Goal: Task Accomplishment & Management: Use online tool/utility

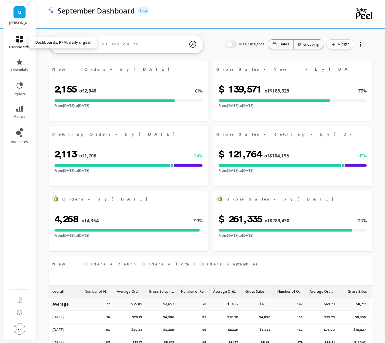
click at [20, 44] on link "dashboards" at bounding box center [19, 43] width 21 height 14
select select "sum"
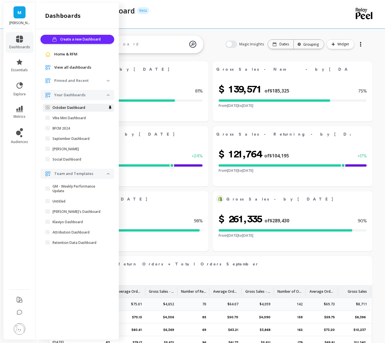
click at [70, 105] on p "October Dashboard" at bounding box center [69, 107] width 33 height 5
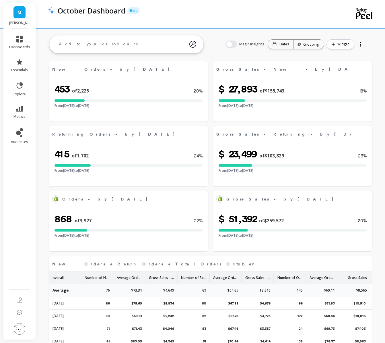
select select "sum"
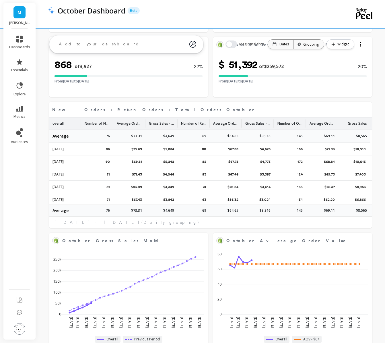
select select "sum"
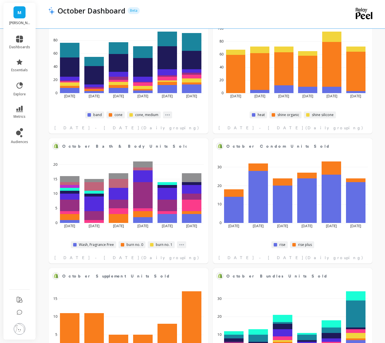
scroll to position [1087, 0]
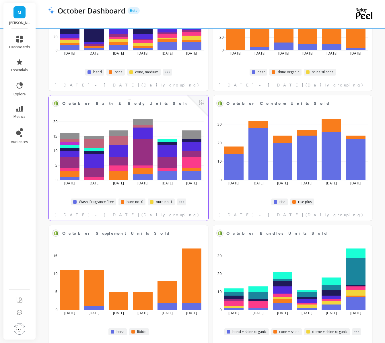
select select "sum"
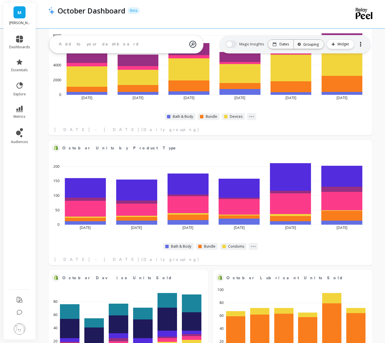
scroll to position [734, 0]
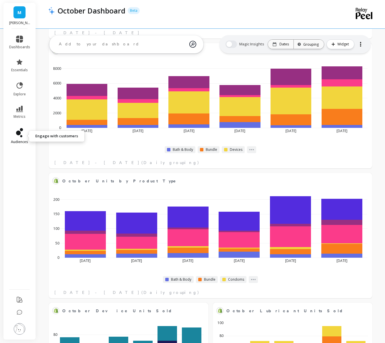
click at [13, 133] on link "audiences" at bounding box center [19, 136] width 21 height 16
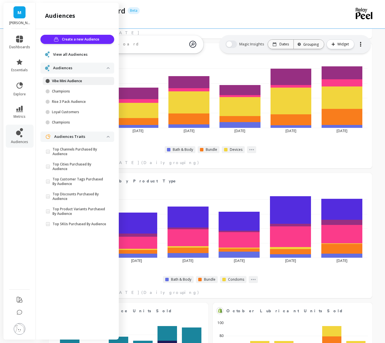
click at [77, 83] on p "Vibe Mini Audience" at bounding box center [79, 81] width 55 height 5
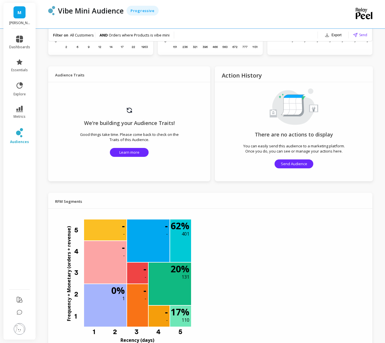
scroll to position [299, 0]
click at [128, 111] on img at bounding box center [129, 109] width 7 height 7
click at [130, 151] on span "Learn more" at bounding box center [129, 151] width 20 height 5
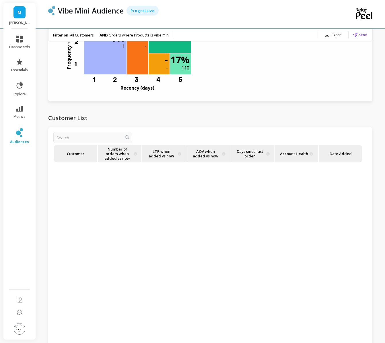
scroll to position [616, 0]
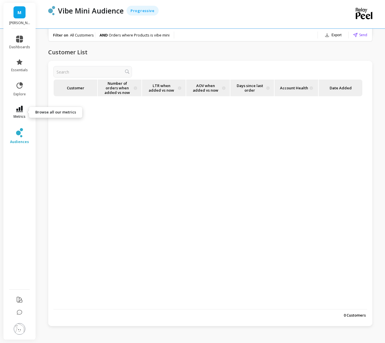
click at [16, 115] on span "metrics" at bounding box center [19, 116] width 12 height 5
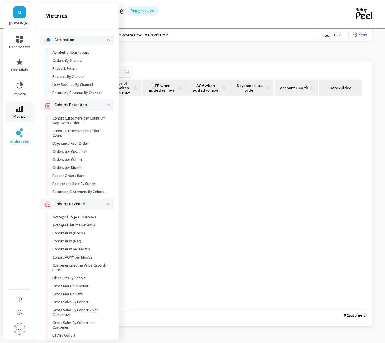
scroll to position [1286, 0]
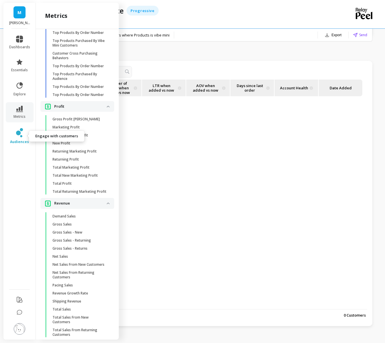
click at [18, 136] on icon at bounding box center [19, 132] width 7 height 9
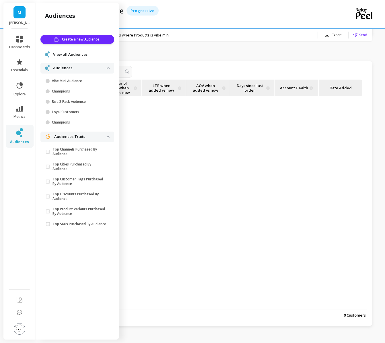
scroll to position [0, 0]
click at [87, 55] on link "View all Audiences" at bounding box center [81, 55] width 57 height 6
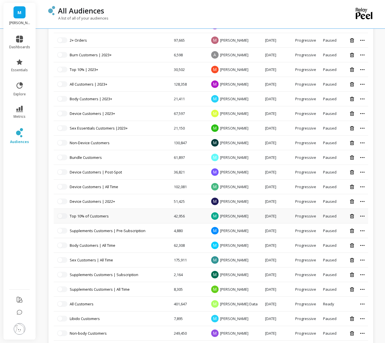
scroll to position [296, 0]
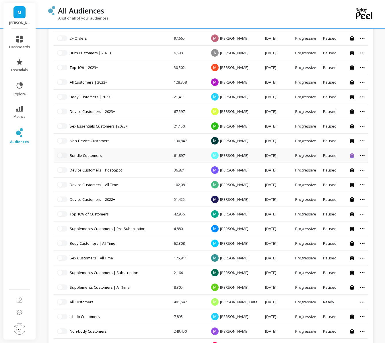
click at [352, 157] on icon at bounding box center [352, 155] width 4 height 4
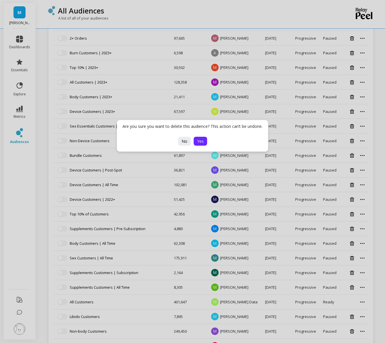
click at [198, 143] on span "Yes" at bounding box center [200, 140] width 7 height 5
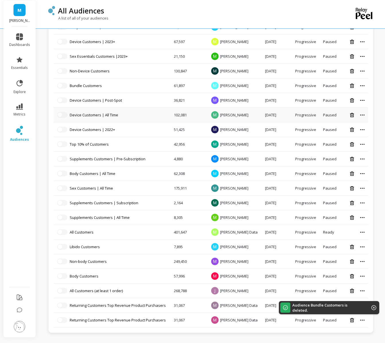
scroll to position [351, 0]
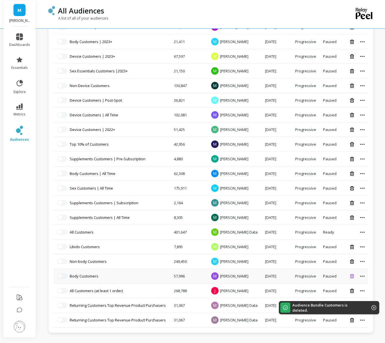
click at [350, 277] on icon at bounding box center [352, 276] width 4 height 4
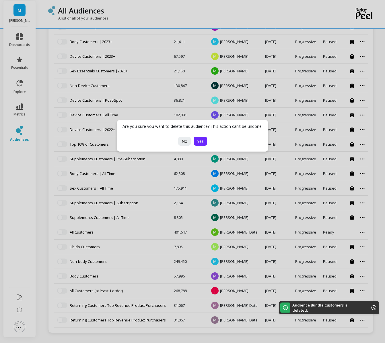
click at [196, 144] on button "Yes" at bounding box center [200, 141] width 13 height 9
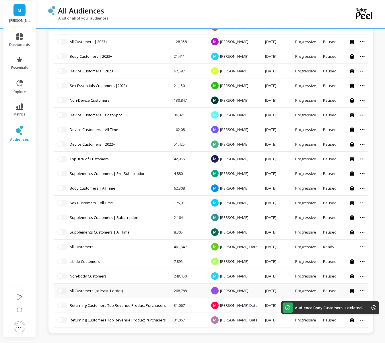
scroll to position [337, 0]
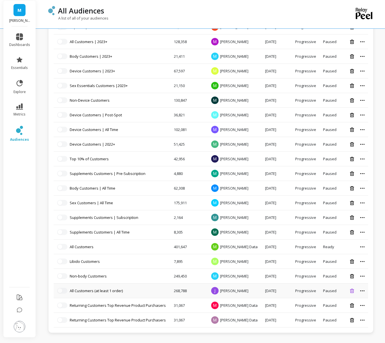
click at [350, 290] on icon at bounding box center [352, 290] width 4 height 4
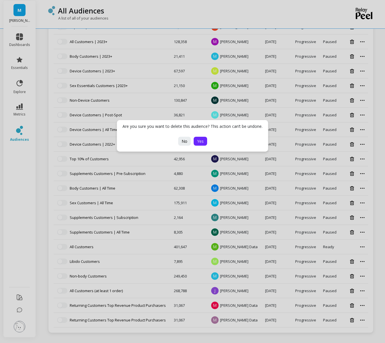
click at [205, 140] on button "Yes" at bounding box center [200, 141] width 13 height 9
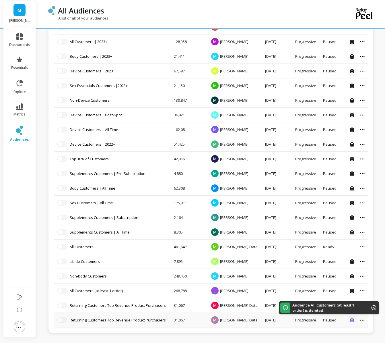
scroll to position [322, 0]
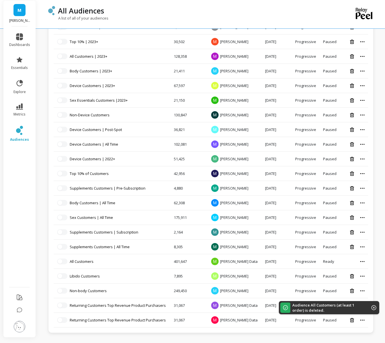
click at [352, 321] on icon at bounding box center [352, 320] width 4 height 4
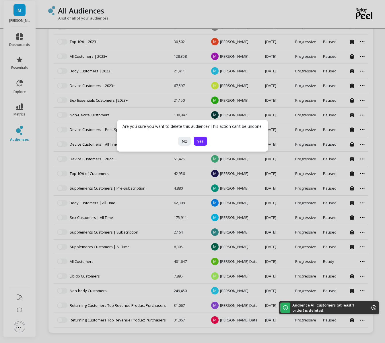
click at [202, 137] on button "Yes" at bounding box center [200, 141] width 13 height 9
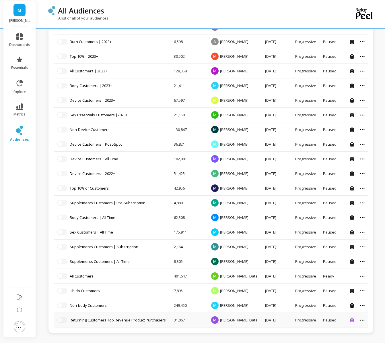
scroll to position [307, 0]
click at [350, 321] on icon at bounding box center [352, 320] width 4 height 4
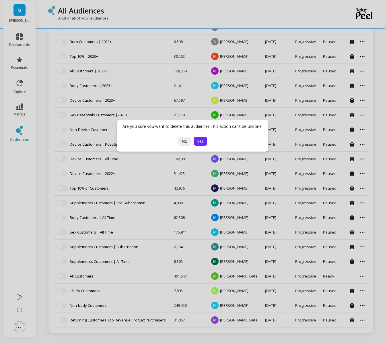
click at [202, 140] on span "Yes" at bounding box center [200, 140] width 7 height 5
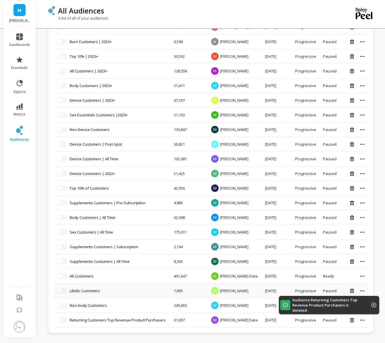
scroll to position [293, 0]
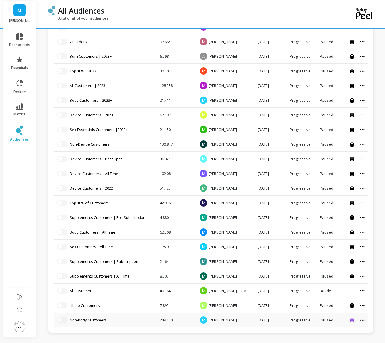
click at [353, 319] on icon at bounding box center [352, 320] width 4 height 4
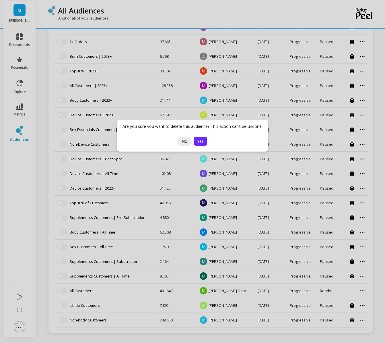
click at [201, 142] on span "Yes" at bounding box center [200, 140] width 7 height 5
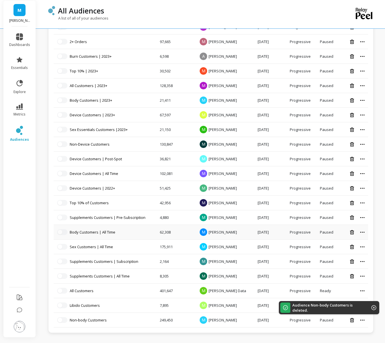
scroll to position [278, 0]
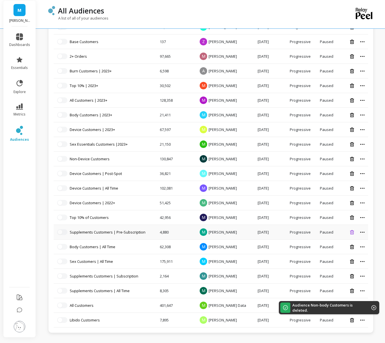
click at [351, 232] on icon at bounding box center [352, 232] width 4 height 4
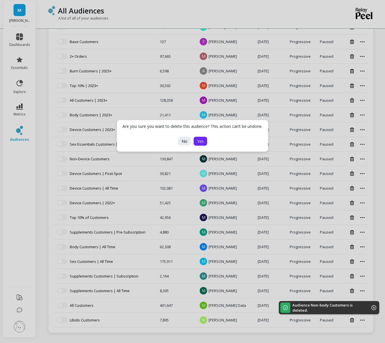
click at [203, 142] on span "Yes" at bounding box center [200, 140] width 7 height 5
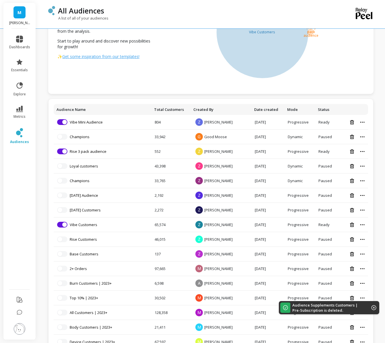
scroll to position [0, 0]
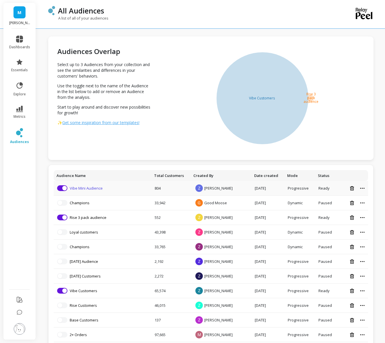
click at [89, 189] on link "Vibe Mini Audience" at bounding box center [86, 187] width 33 height 5
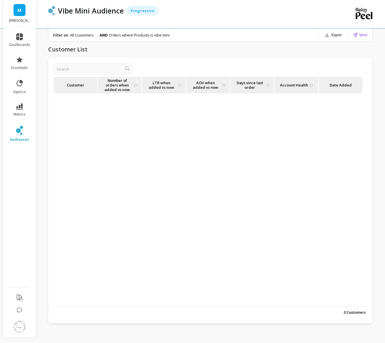
click at [92, 86] on p "Customer" at bounding box center [76, 85] width 38 height 17
click at [82, 85] on p "Customer ▲" at bounding box center [76, 85] width 38 height 17
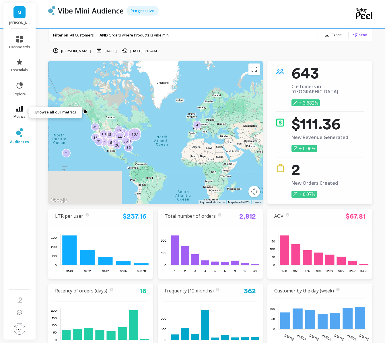
click at [21, 109] on icon at bounding box center [19, 109] width 7 height 6
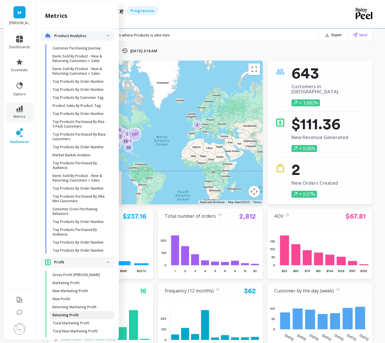
scroll to position [1128, 0]
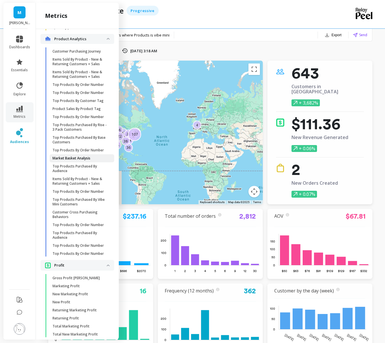
click at [74, 156] on link "Market Basket Analysis" at bounding box center [82, 158] width 65 height 8
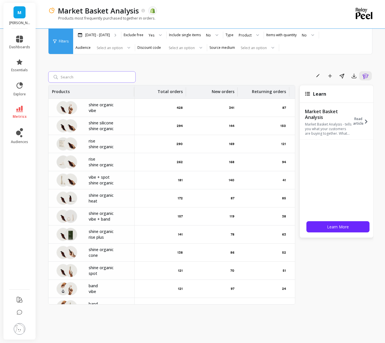
click at [81, 78] on input "search" at bounding box center [92, 76] width 88 height 11
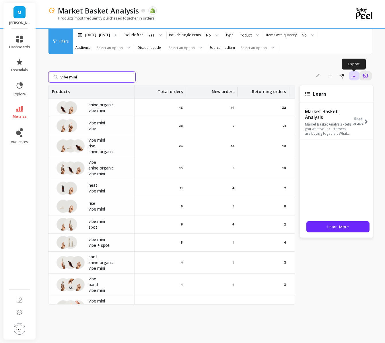
type input "vibe mini"
click at [352, 75] on icon "button" at bounding box center [354, 76] width 6 height 6
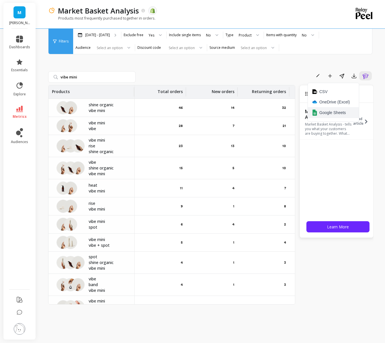
click at [331, 114] on span "Google Sheets" at bounding box center [332, 113] width 27 height 6
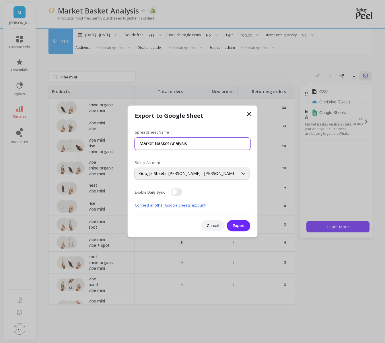
click at [193, 143] on input "Market Basket Analysis" at bounding box center [193, 143] width 116 height 12
type input "Market Basket Analysis vibe mini"
click at [254, 112] on div "Export to Google Sheet Spreadsheet Name Market Basket Analysis vibe mini Select…" at bounding box center [192, 171] width 129 height 131
click at [248, 113] on icon at bounding box center [249, 113] width 7 height 7
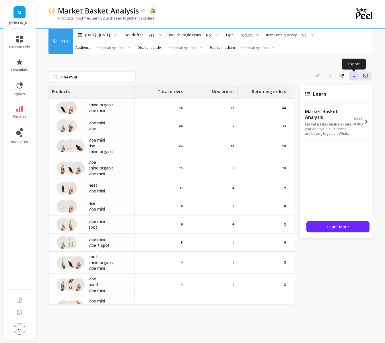
click at [351, 78] on icon "button" at bounding box center [354, 76] width 6 height 6
click at [333, 114] on span "Google Sheets" at bounding box center [332, 113] width 27 height 6
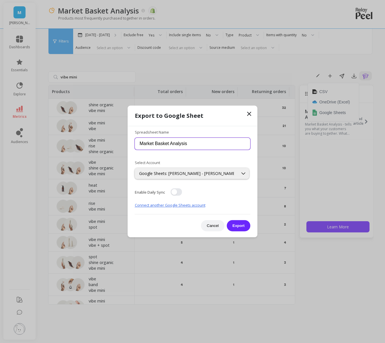
click at [201, 142] on input "Market Basket Analysis" at bounding box center [193, 143] width 116 height 12
type input "Market Basket Analysis VIBE MINI"
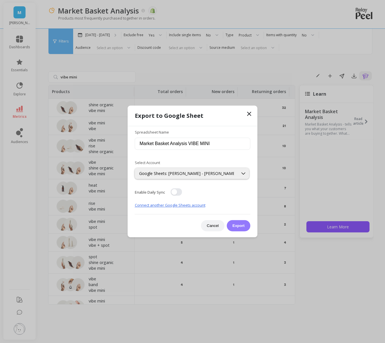
click at [234, 226] on button "Export" at bounding box center [239, 225] width 24 height 11
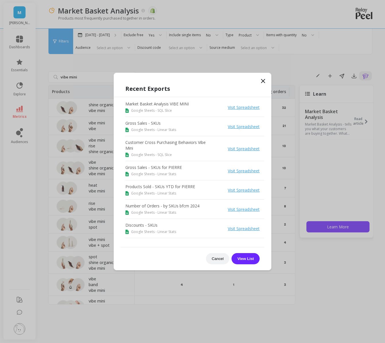
click at [234, 107] on link "Visit Spreadsheet" at bounding box center [244, 106] width 32 height 5
click at [260, 83] on icon at bounding box center [263, 80] width 7 height 7
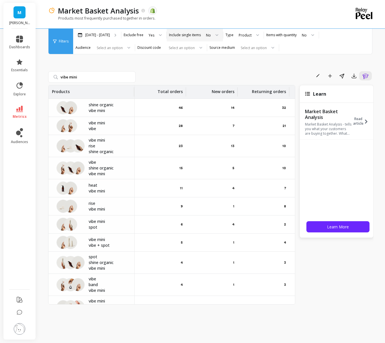
click at [183, 36] on label "Include single items" at bounding box center [185, 35] width 32 height 5
click at [211, 34] on div at bounding box center [214, 35] width 7 height 13
click at [205, 51] on div "Yes" at bounding box center [212, 50] width 15 height 5
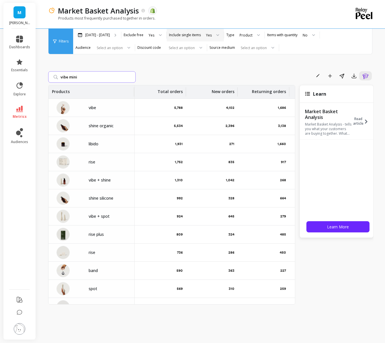
click at [106, 78] on input "vibe mini" at bounding box center [92, 76] width 88 height 11
click at [352, 76] on icon "button" at bounding box center [354, 76] width 6 height 6
click at [329, 113] on span "Google Sheets" at bounding box center [332, 113] width 27 height 6
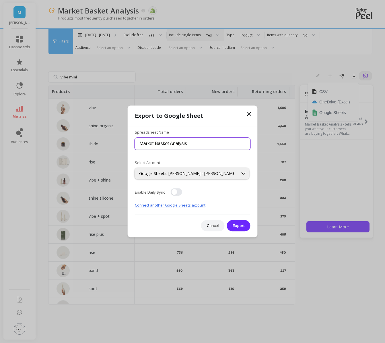
click at [190, 143] on input "Market Basket Analysis" at bounding box center [193, 143] width 116 height 12
type input "Market Basket Analysis Vibe Mini"
click at [178, 191] on button "button" at bounding box center [176, 191] width 11 height 7
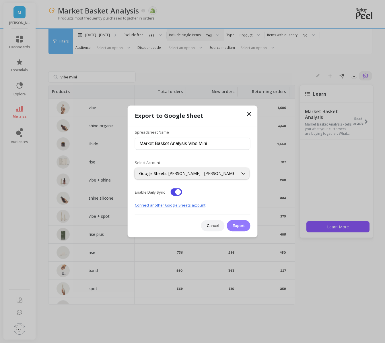
click at [238, 224] on button "Export" at bounding box center [239, 225] width 24 height 11
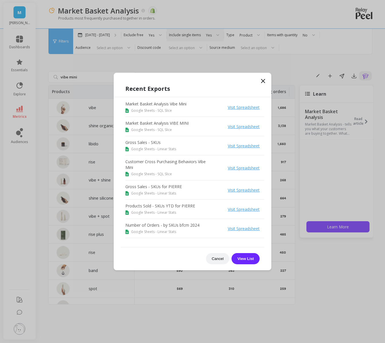
click at [238, 108] on link "Visit Spreadsheet" at bounding box center [244, 106] width 32 height 5
